Goal: Task Accomplishment & Management: Manage account settings

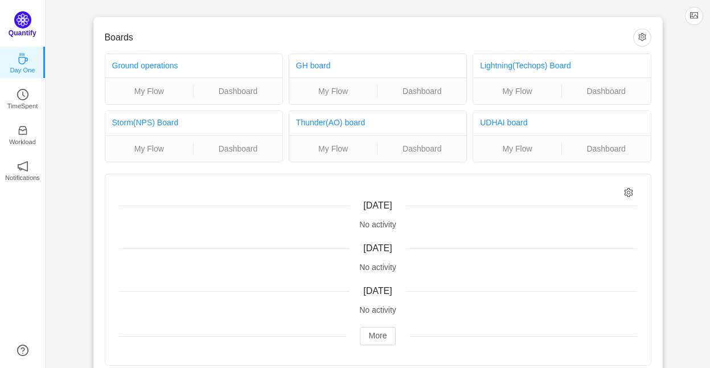
click at [29, 24] on img at bounding box center [22, 19] width 17 height 17
click at [18, 95] on icon "icon: clock-circle" at bounding box center [22, 91] width 11 height 11
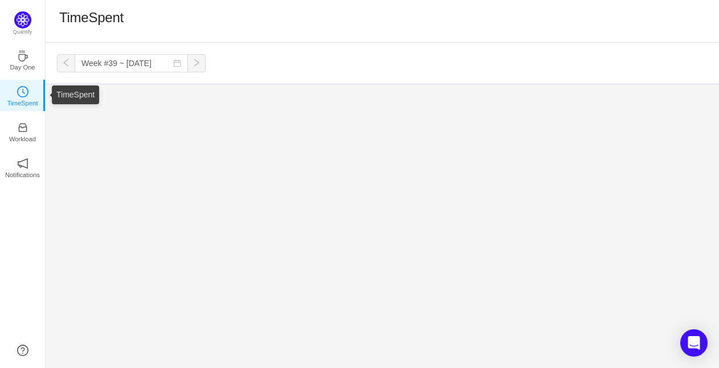
click at [27, 91] on icon "icon: clock-circle" at bounding box center [22, 91] width 11 height 11
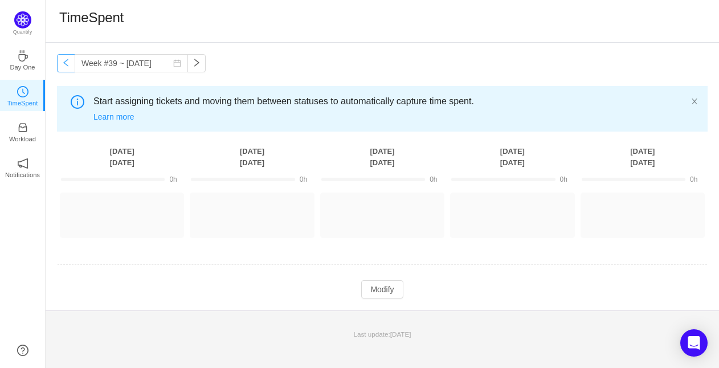
click at [63, 68] on button "button" at bounding box center [66, 63] width 18 height 18
type input "Week #38 ~ [DATE]"
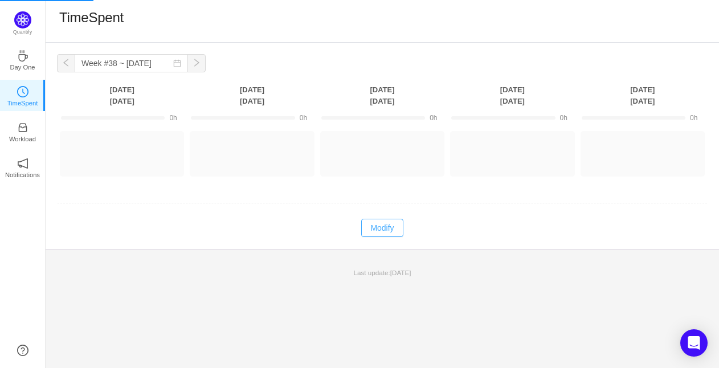
click at [375, 227] on button "Modify" at bounding box center [382, 228] width 42 height 18
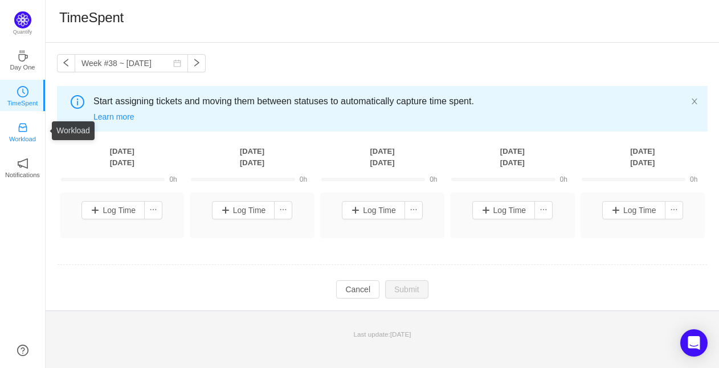
click at [29, 137] on p "Workload" at bounding box center [22, 139] width 27 height 10
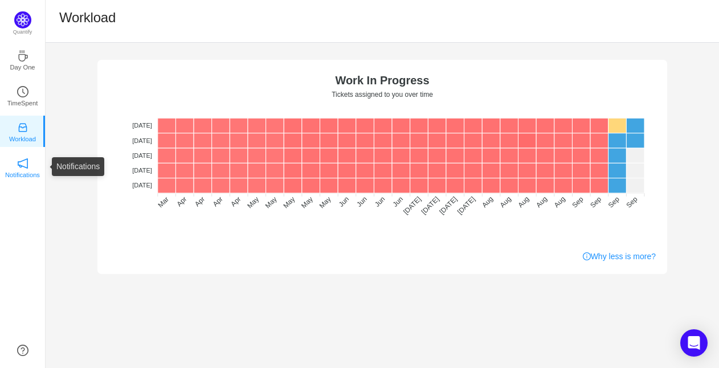
click at [20, 173] on p "Notifications" at bounding box center [22, 175] width 35 height 10
